Goal: Task Accomplishment & Management: Use online tool/utility

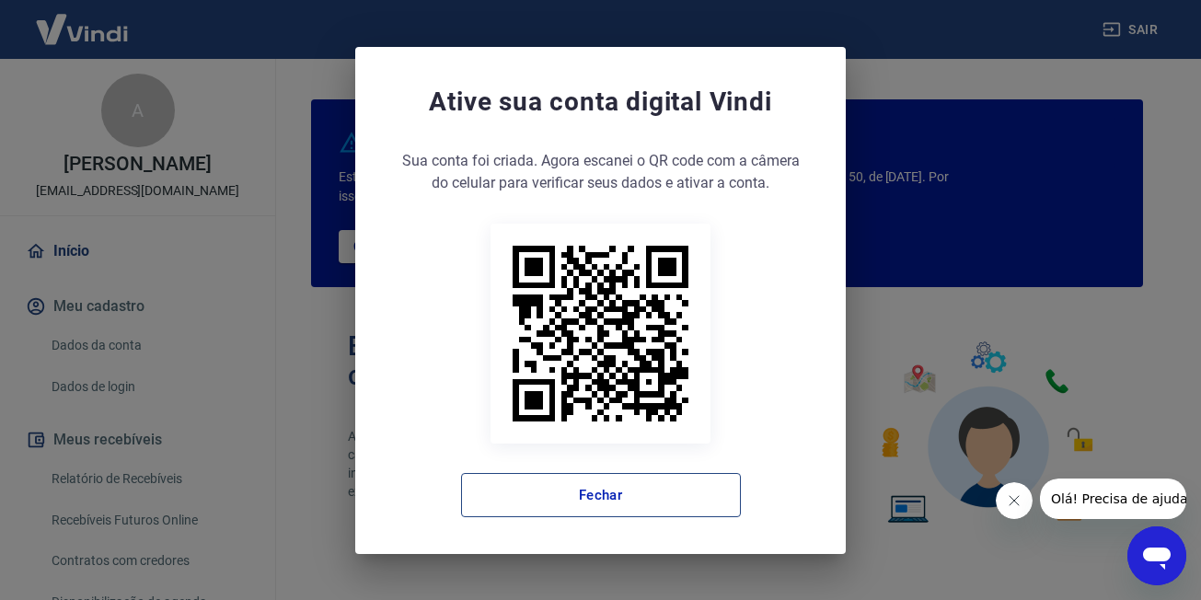
click at [592, 490] on button "Fechar" at bounding box center [601, 495] width 280 height 44
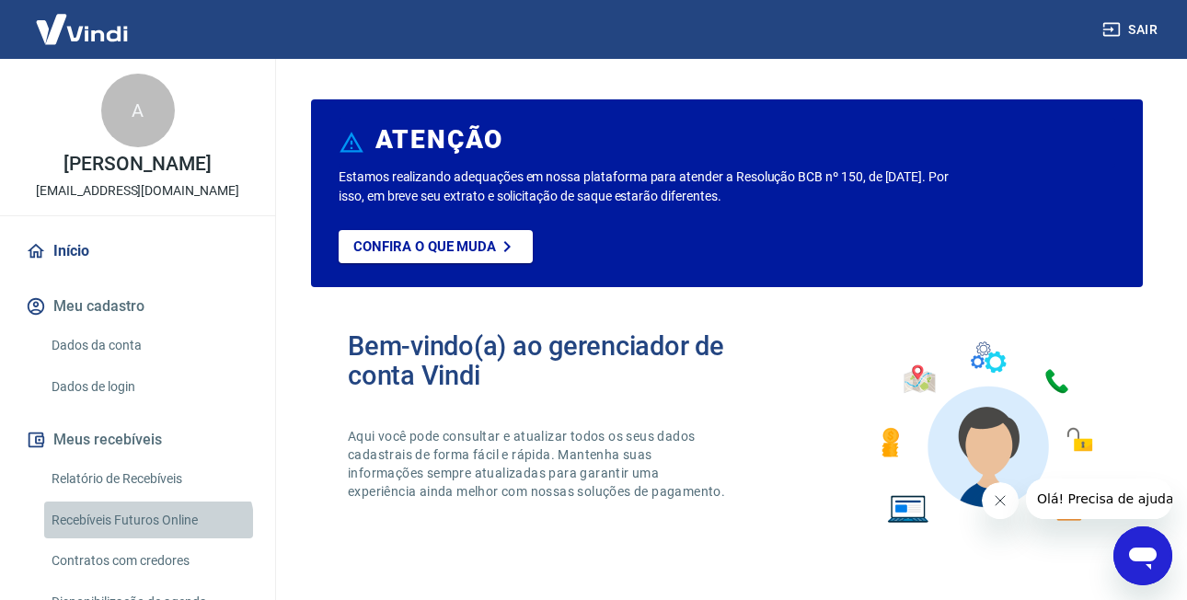
click at [147, 529] on link "Recebíveis Futuros Online" at bounding box center [148, 521] width 209 height 38
